Goal: Transaction & Acquisition: Purchase product/service

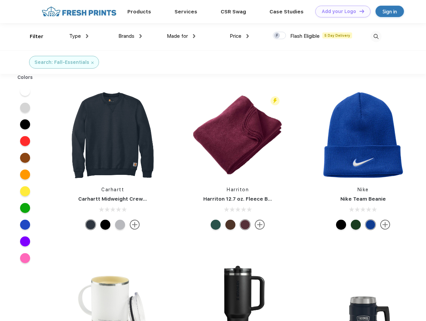
click at [341, 11] on link "Add your Logo Design Tool" at bounding box center [343, 12] width 55 height 12
click at [0, 0] on div "Design Tool" at bounding box center [0, 0] width 0 height 0
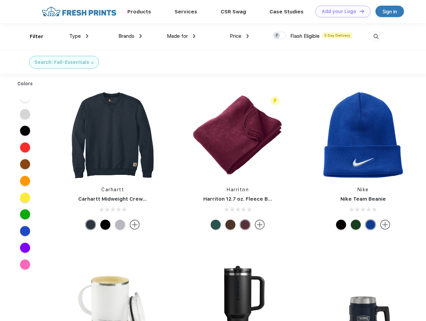
click at [359, 11] on link "Add your Logo Design Tool" at bounding box center [343, 12] width 55 height 12
click at [32, 36] on div "Filter" at bounding box center [37, 37] width 14 height 8
click at [79, 36] on span "Type" at bounding box center [75, 36] width 12 height 6
click at [130, 36] on span "Brands" at bounding box center [126, 36] width 16 height 6
click at [181, 36] on span "Made for" at bounding box center [177, 36] width 21 height 6
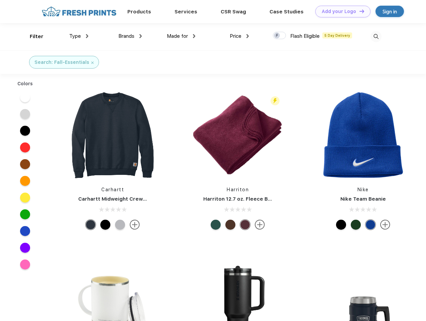
click at [240, 36] on span "Price" at bounding box center [236, 36] width 12 height 6
click at [280, 36] on div at bounding box center [279, 35] width 13 height 7
click at [277, 36] on input "checkbox" at bounding box center [275, 33] width 4 height 4
click at [376, 36] on img at bounding box center [376, 36] width 11 height 11
